Goal: Use online tool/utility

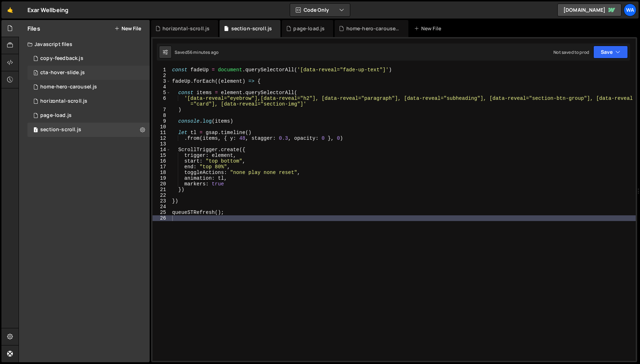
click at [67, 72] on div "cta-hover-slide.js" at bounding box center [62, 72] width 45 height 6
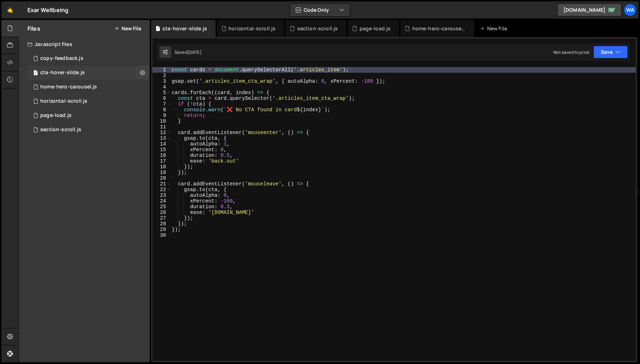
scroll to position [5913, 0]
click at [208, 29] on icon at bounding box center [210, 28] width 5 height 7
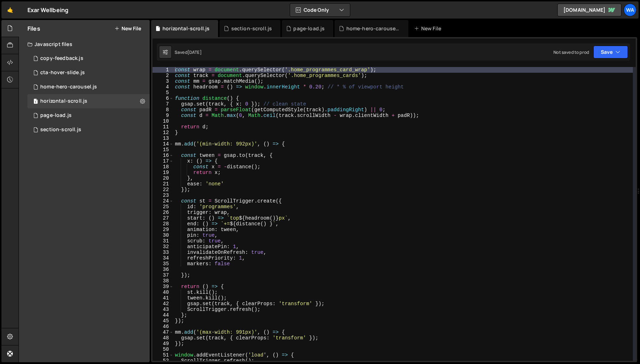
scroll to position [0, 0]
click at [253, 31] on div "section-scroll.js" at bounding box center [251, 28] width 41 height 7
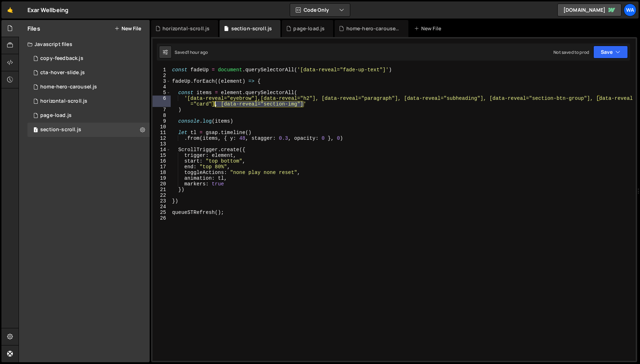
drag, startPoint x: 304, startPoint y: 105, endPoint x: 215, endPoint y: 106, distance: 88.7
click at [215, 106] on div "const fadeUp = document . querySelectorAll ( '[data-reveal="fade-up-text"]' ) f…" at bounding box center [403, 219] width 465 height 305
type textarea "'[data-reveal="eyebrow"],[data-reveal="h2"], [data-reveal="paragraph"], [data-r…"
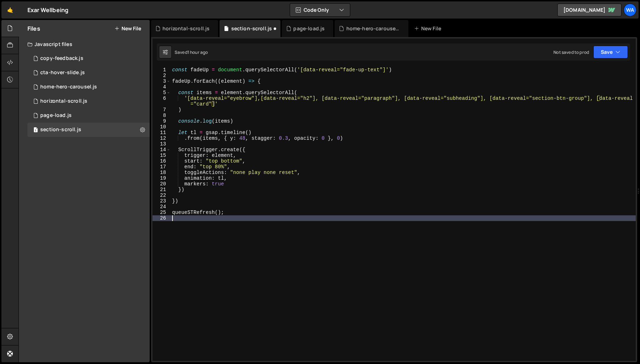
click at [284, 275] on div "const fadeUp = document . querySelectorAll ( '[data-reveal="fade-up-text"]' ) f…" at bounding box center [403, 219] width 465 height 305
click at [264, 278] on div "const fadeUp = document . querySelectorAll ( '[data-reveal="fade-up-text"]' ) f…" at bounding box center [403, 219] width 465 height 305
